Goal: Transaction & Acquisition: Book appointment/travel/reservation

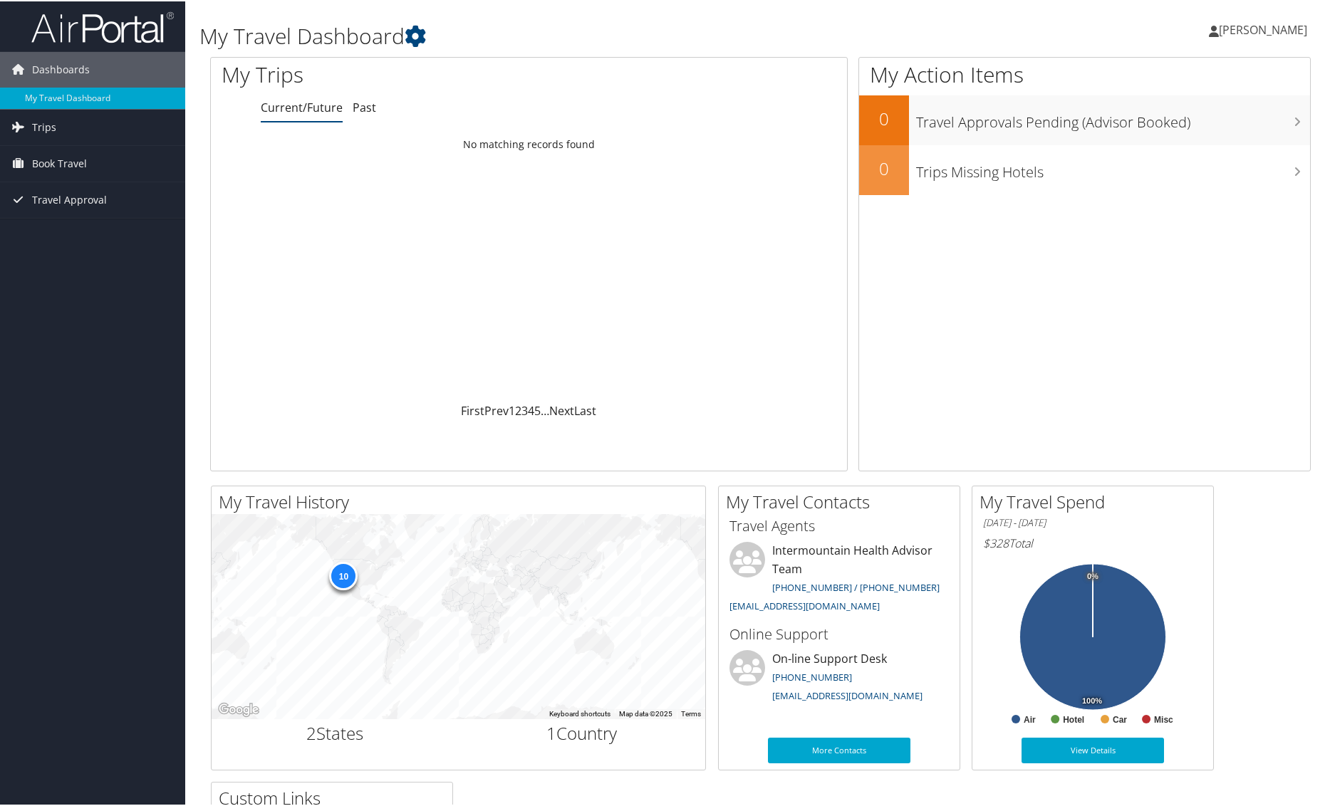
click at [308, 106] on link "Current/Future" at bounding box center [302, 106] width 82 height 16
click at [60, 162] on span "Book Travel" at bounding box center [59, 163] width 55 height 36
click at [61, 234] on link "Book/Manage Online Trips" at bounding box center [92, 233] width 185 height 21
